Goal: Consume media (video, audio)

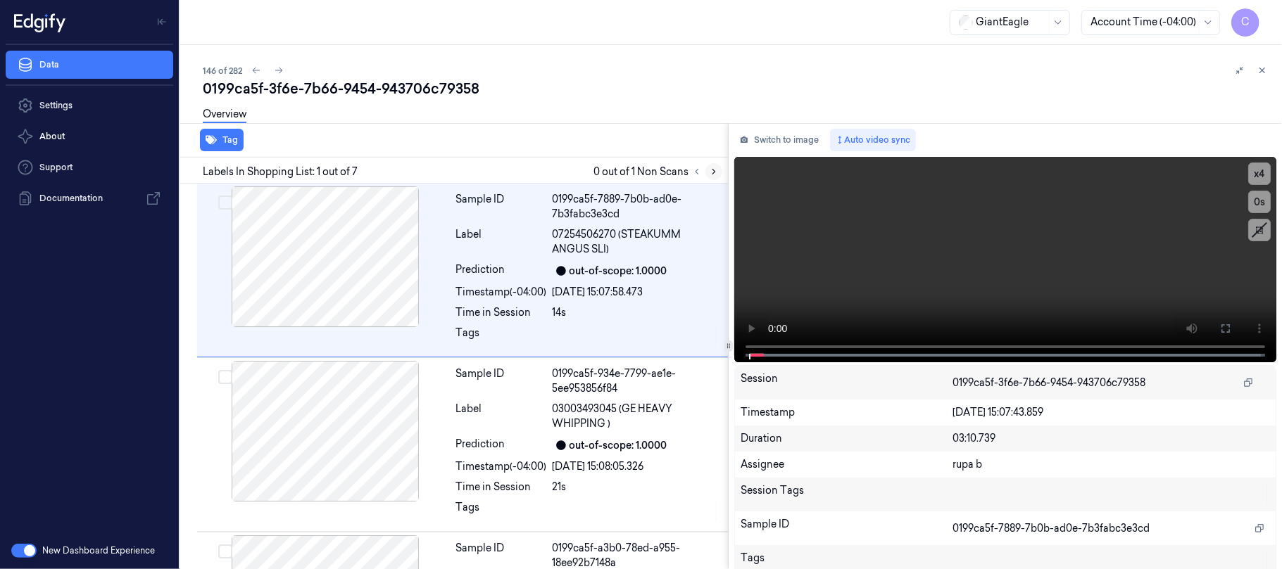
click at [711, 172] on icon at bounding box center [714, 172] width 10 height 10
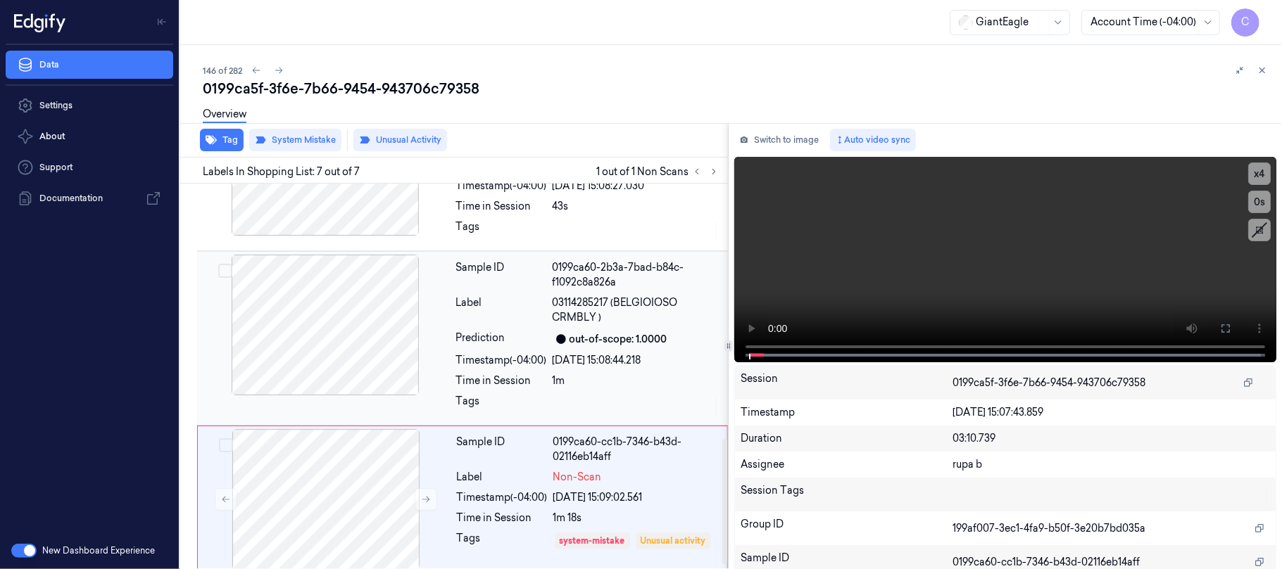
scroll to position [797, 0]
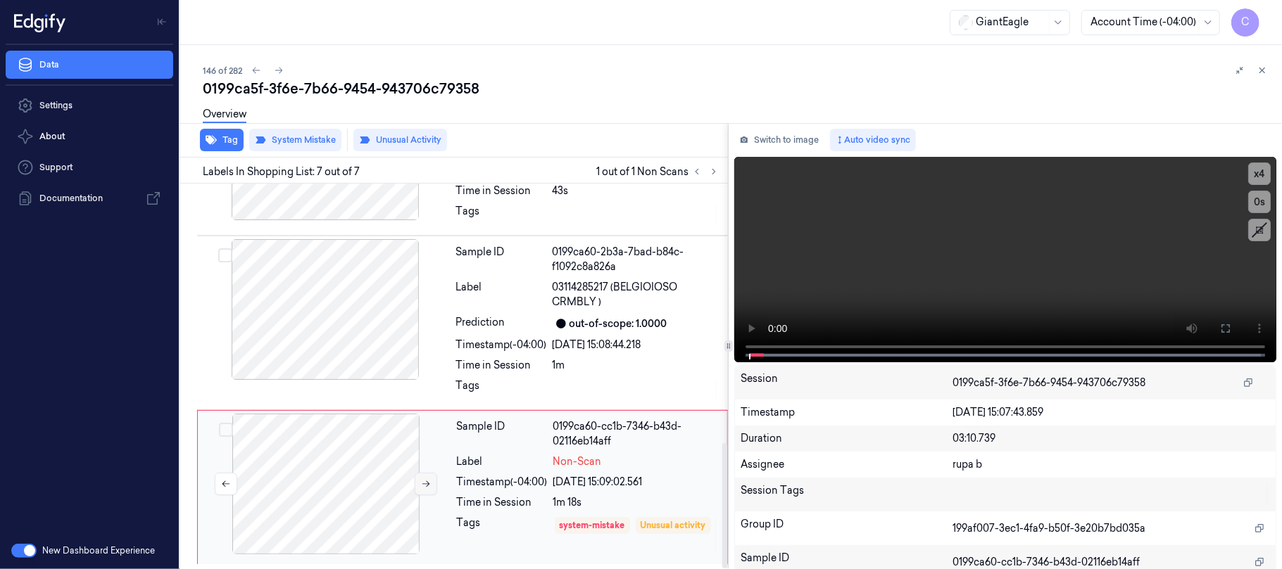
click at [429, 479] on icon at bounding box center [426, 484] width 10 height 10
click at [428, 479] on icon at bounding box center [426, 484] width 10 height 10
click at [431, 479] on button at bounding box center [426, 484] width 23 height 23
click at [425, 479] on icon at bounding box center [426, 484] width 10 height 10
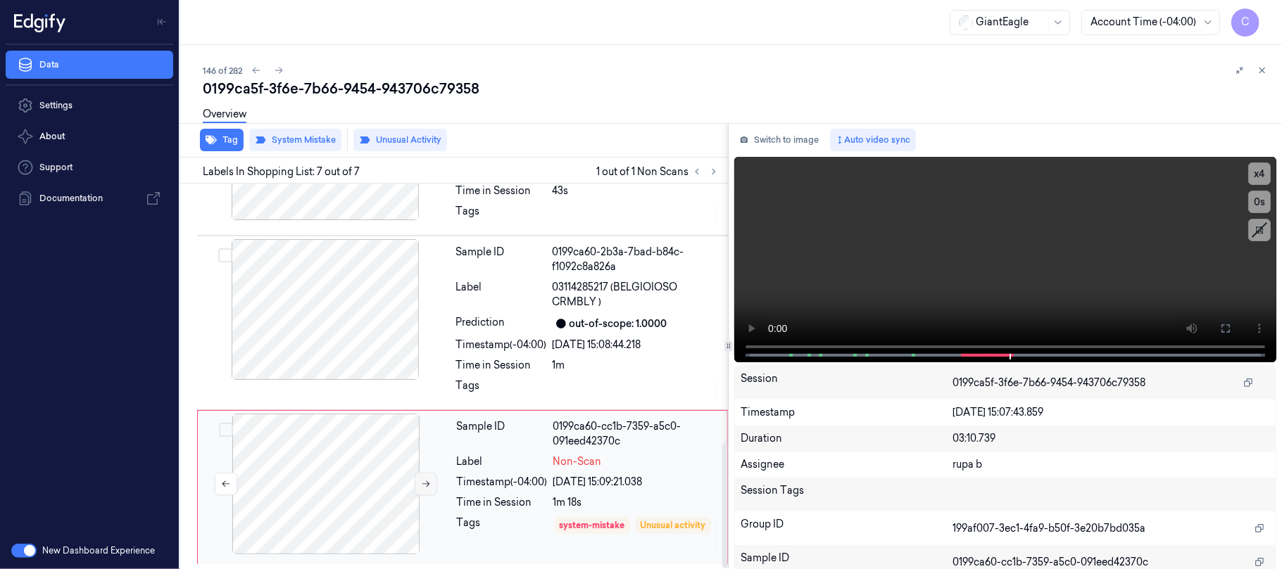
click at [421, 483] on icon at bounding box center [426, 484] width 10 height 10
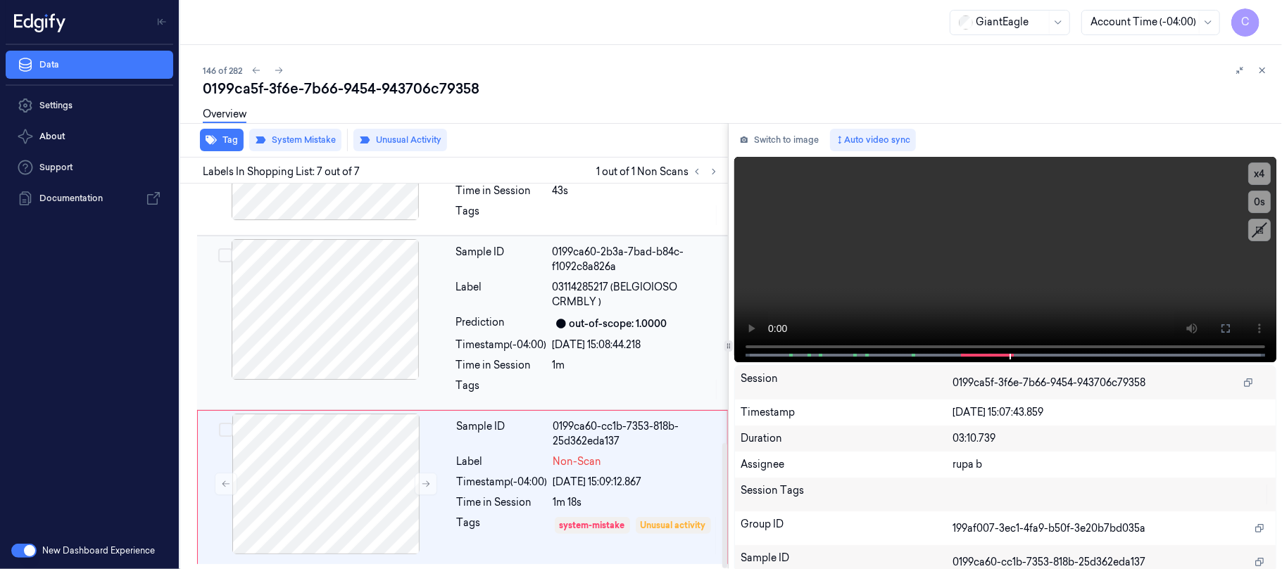
click at [367, 324] on div at bounding box center [325, 309] width 251 height 141
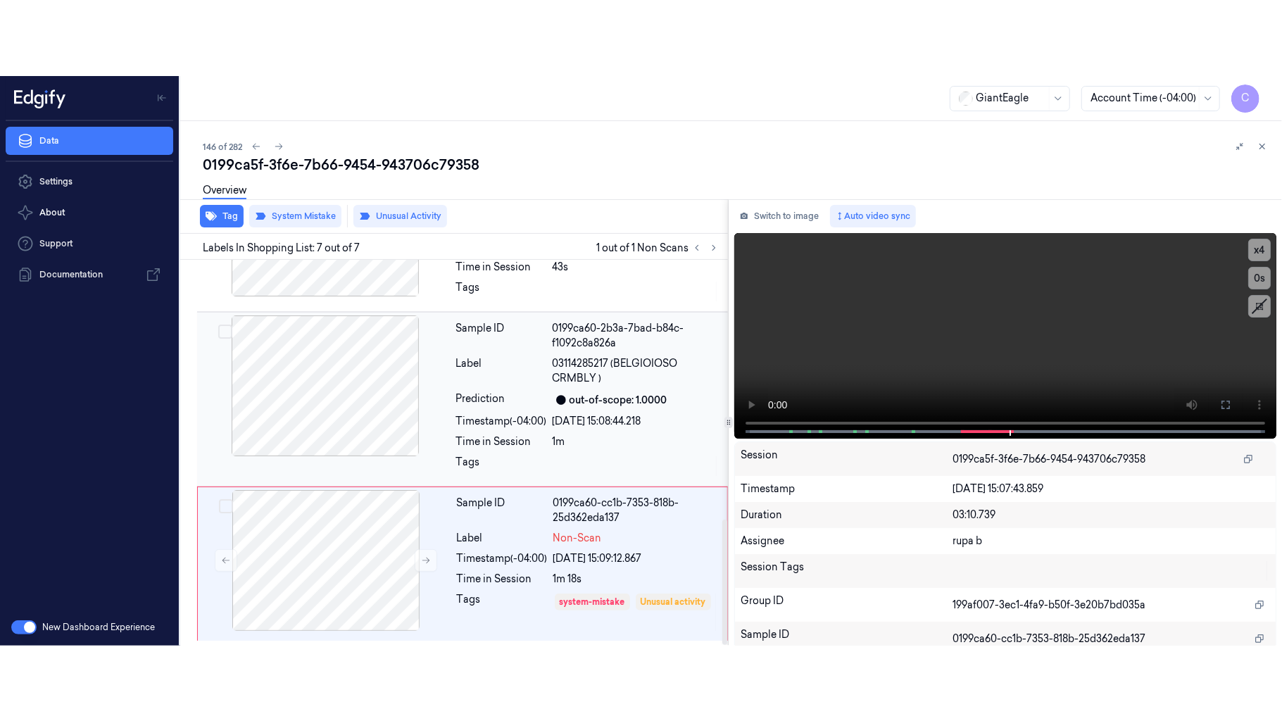
scroll to position [739, 0]
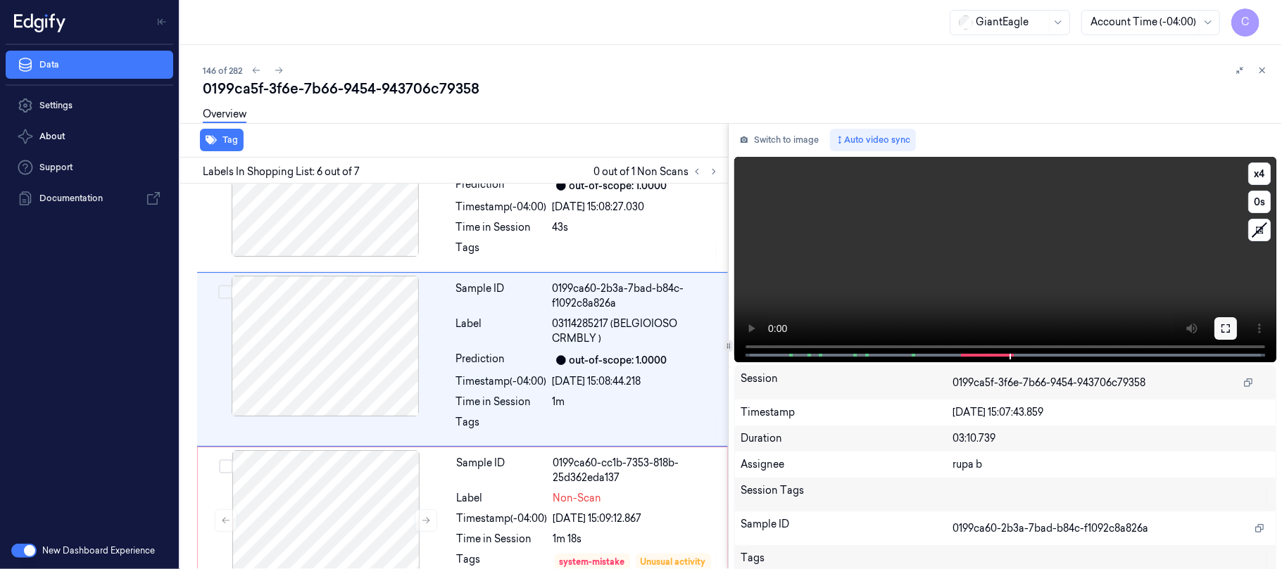
click at [1214, 327] on button at bounding box center [1225, 328] width 23 height 23
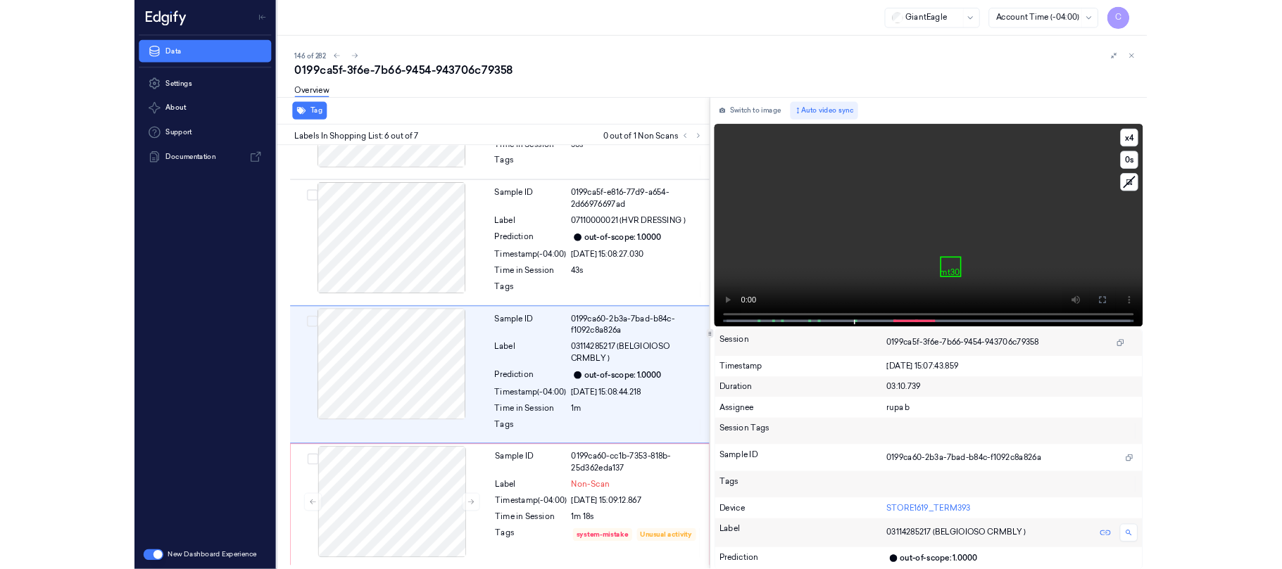
scroll to position [645, 0]
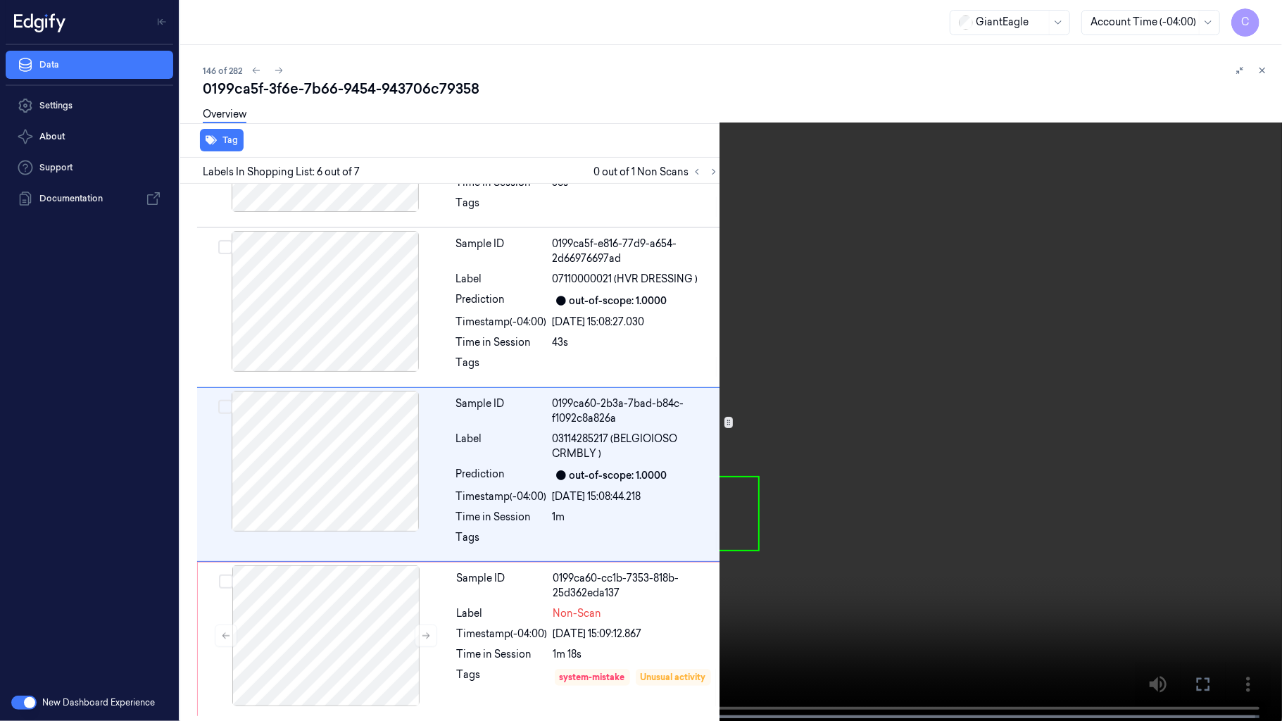
click at [657, 420] on video at bounding box center [641, 362] width 1282 height 724
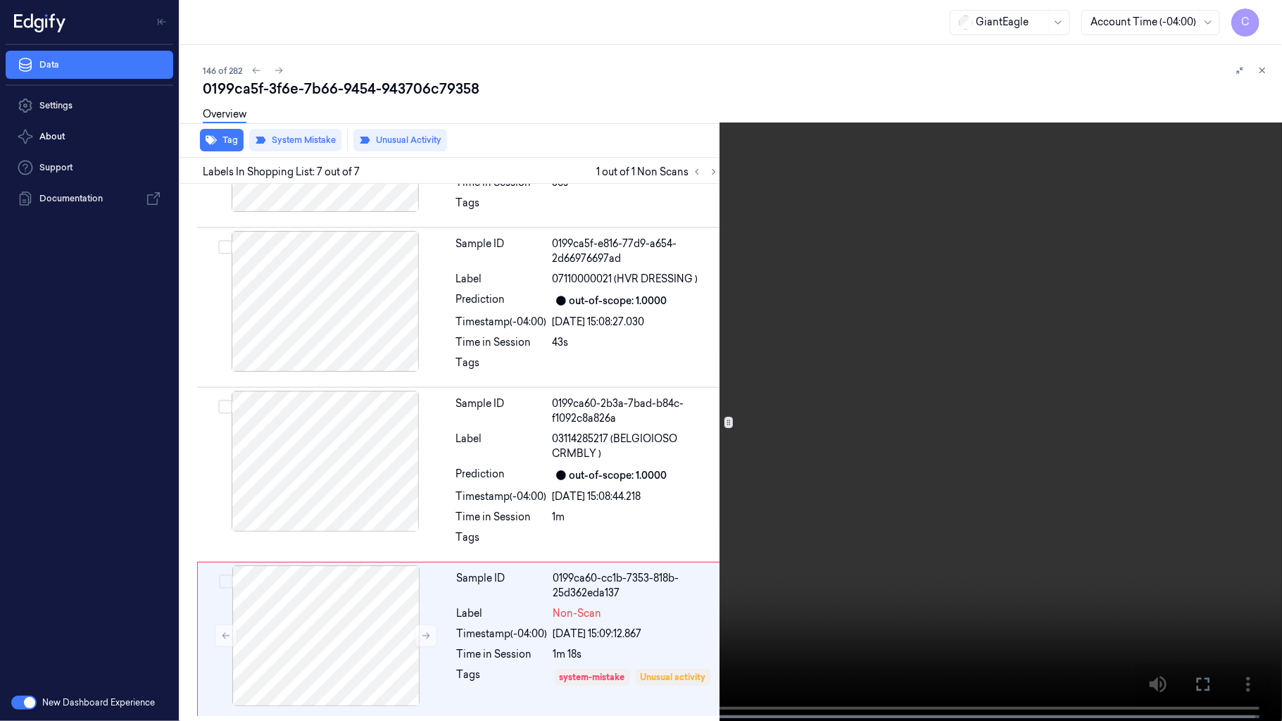
click at [615, 449] on video at bounding box center [641, 362] width 1282 height 724
click at [714, 319] on video at bounding box center [641, 362] width 1282 height 724
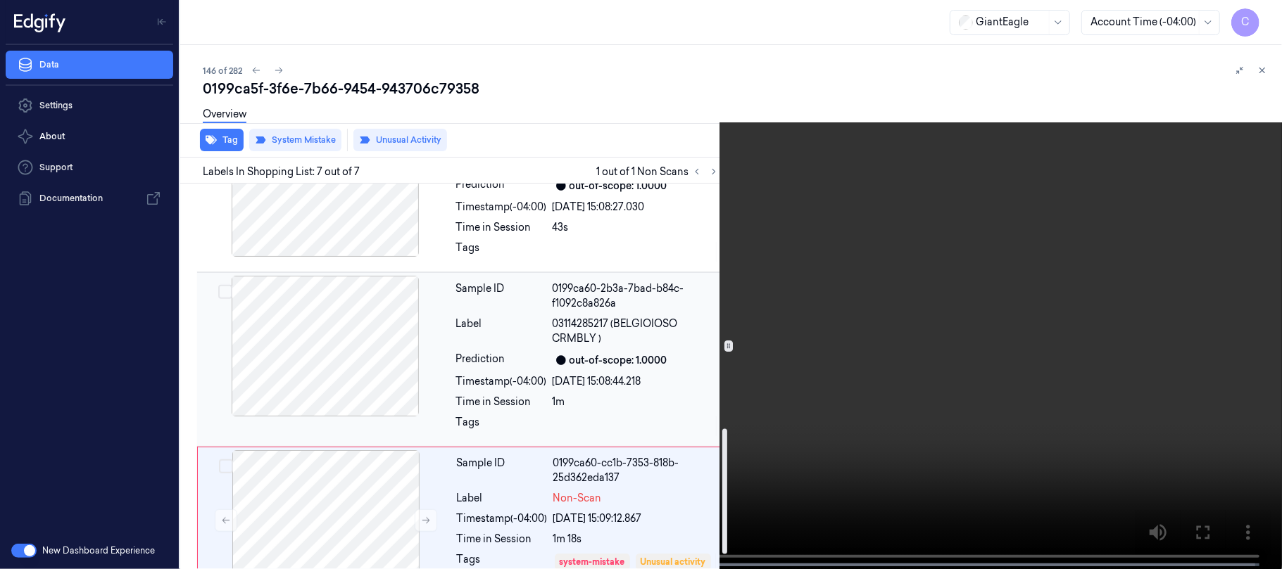
scroll to position [797, 0]
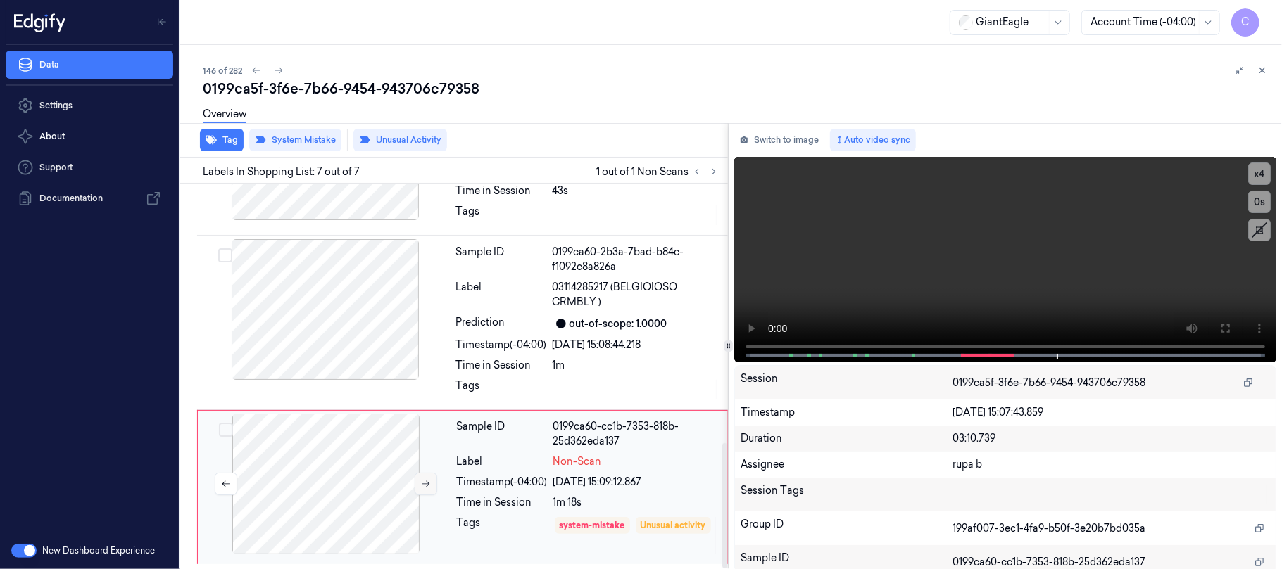
click at [421, 485] on icon at bounding box center [426, 484] width 10 height 10
